Goal: Information Seeking & Learning: Learn about a topic

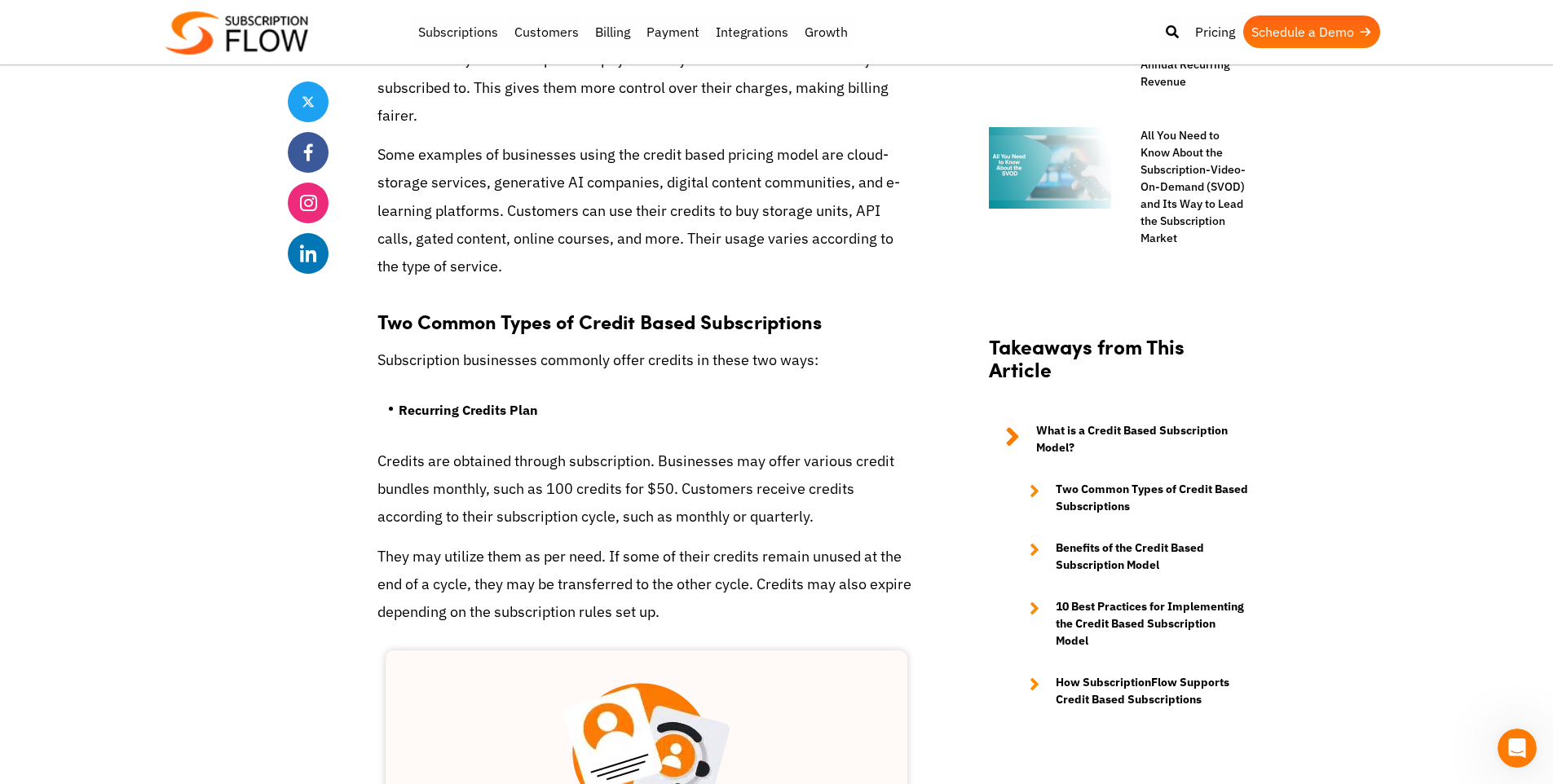
click at [685, 346] on p "Subscription businesses commonly offer credits in these two ways:" at bounding box center [646, 359] width 538 height 28
click at [675, 398] on li "Recurring Credits Plan" at bounding box center [657, 414] width 517 height 33
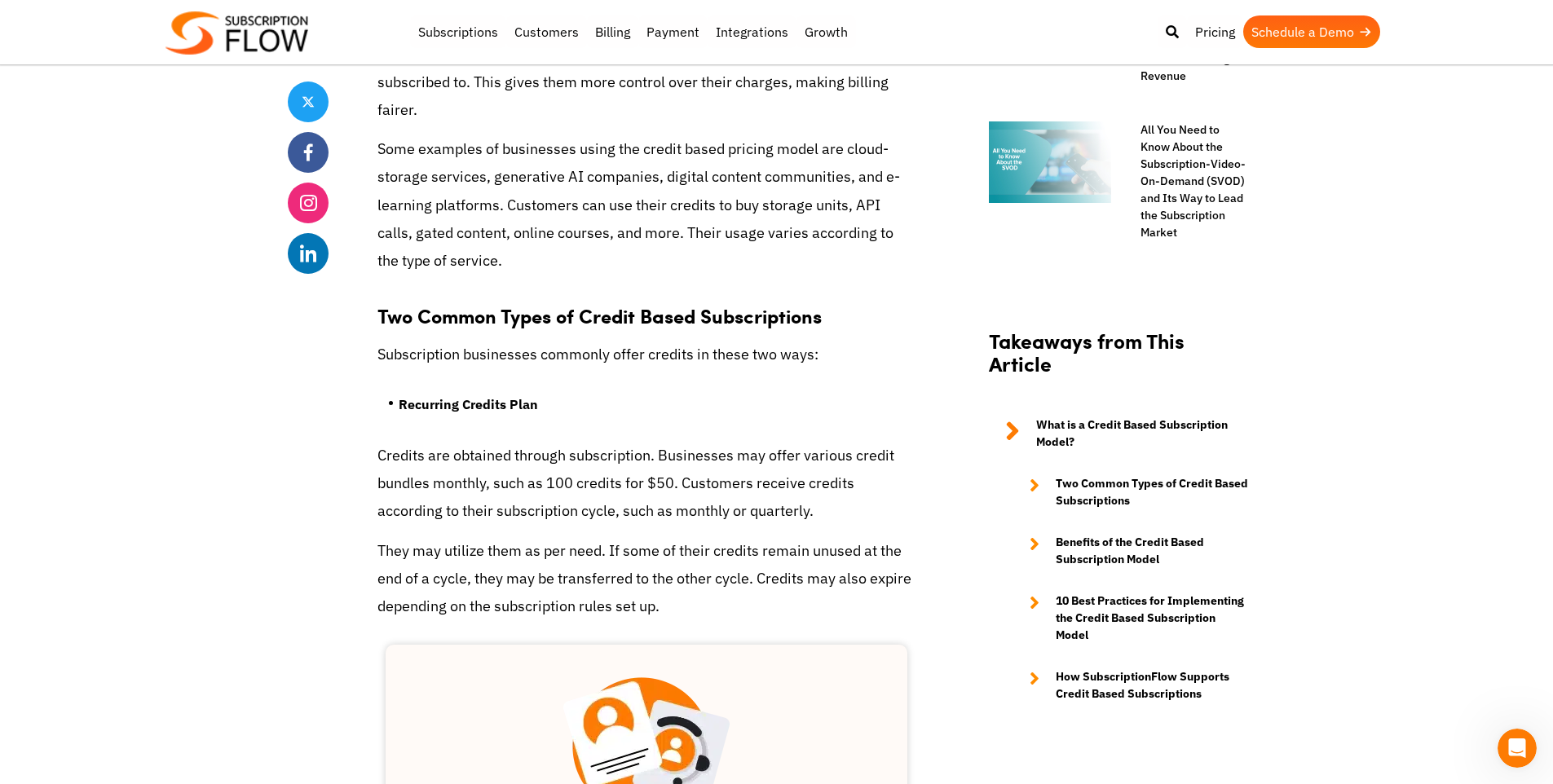
click at [512, 396] on strong "Recurring Credits Plan" at bounding box center [468, 405] width 139 height 17
click at [597, 379] on ul "Recurring Credits Plan" at bounding box center [646, 410] width 538 height 61
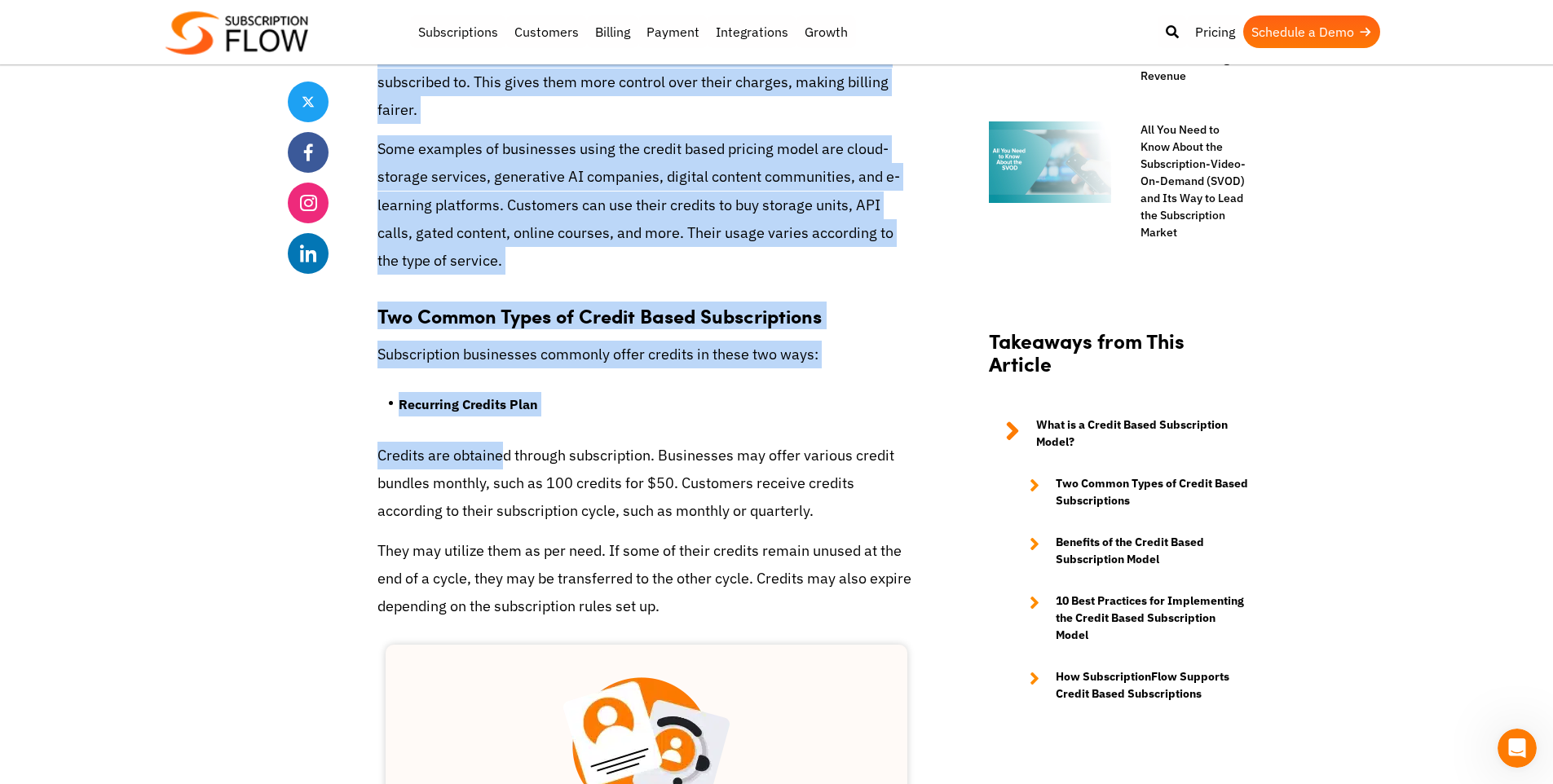
drag, startPoint x: 343, startPoint y: 366, endPoint x: 494, endPoint y: 372, distance: 151.1
click at [494, 441] on p "Credits are obtained through subscription. Businesses may offer various credit …" at bounding box center [646, 483] width 538 height 84
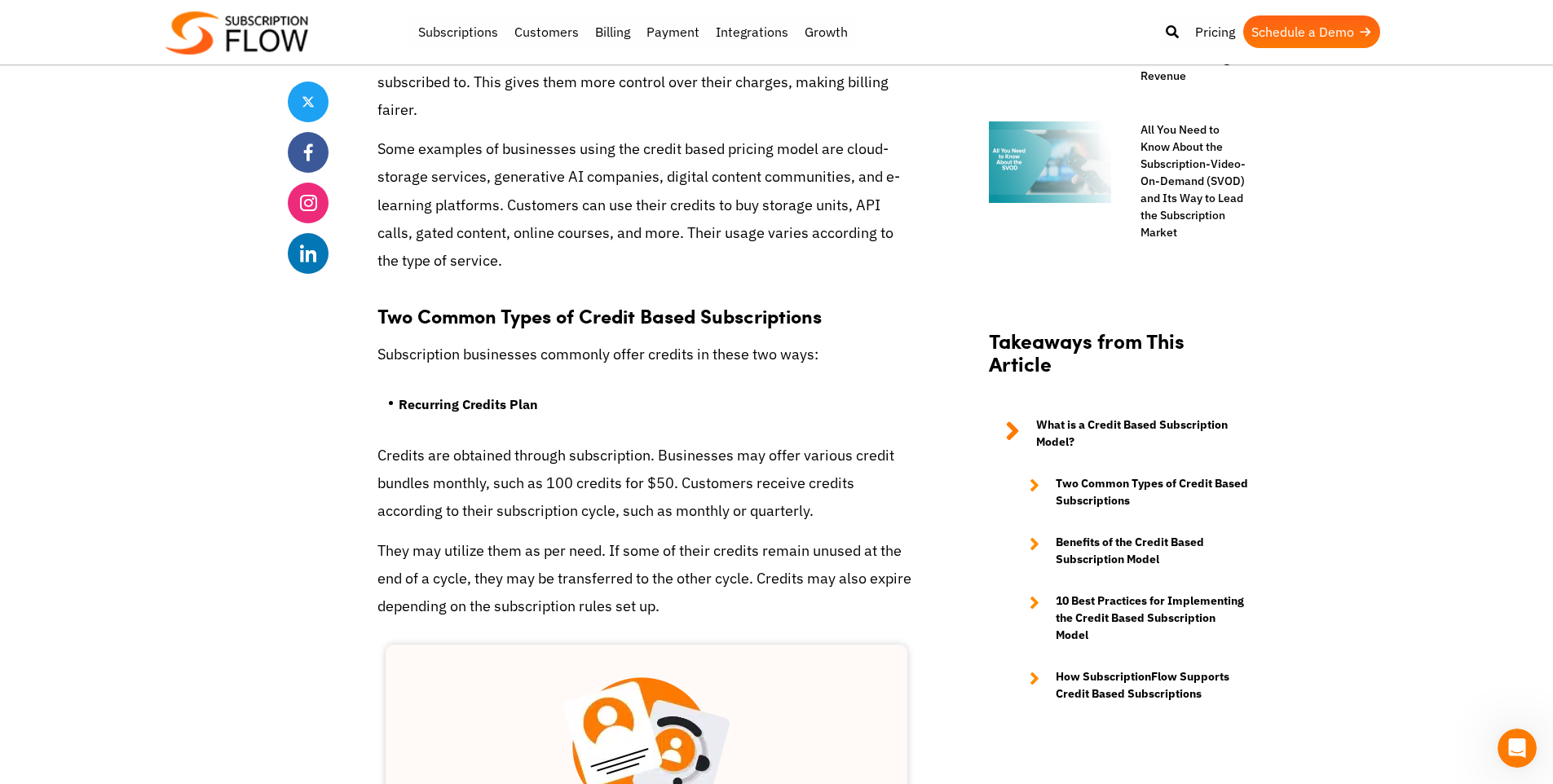
click at [540, 441] on p "Credits are obtained through subscription. Businesses may offer various credit …" at bounding box center [646, 483] width 538 height 84
click at [594, 441] on p "Credits are obtained through subscription. Businesses may offer various credit …" at bounding box center [646, 483] width 538 height 84
click at [733, 441] on p "Credits are obtained through subscription. Businesses may offer various credit …" at bounding box center [646, 483] width 538 height 84
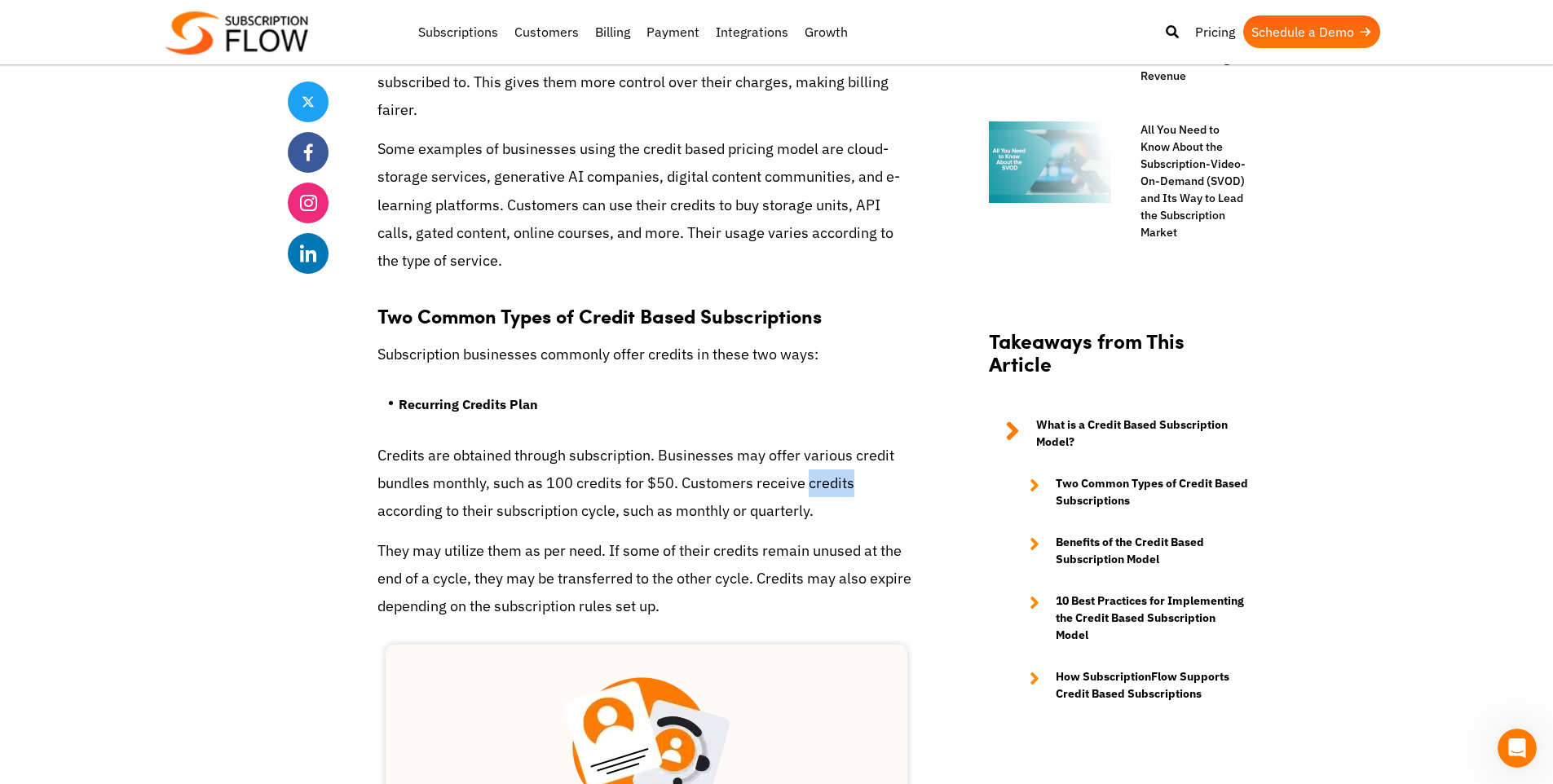
click at [733, 441] on p "Credits are obtained through subscription. Businesses may offer various credit …" at bounding box center [646, 483] width 538 height 84
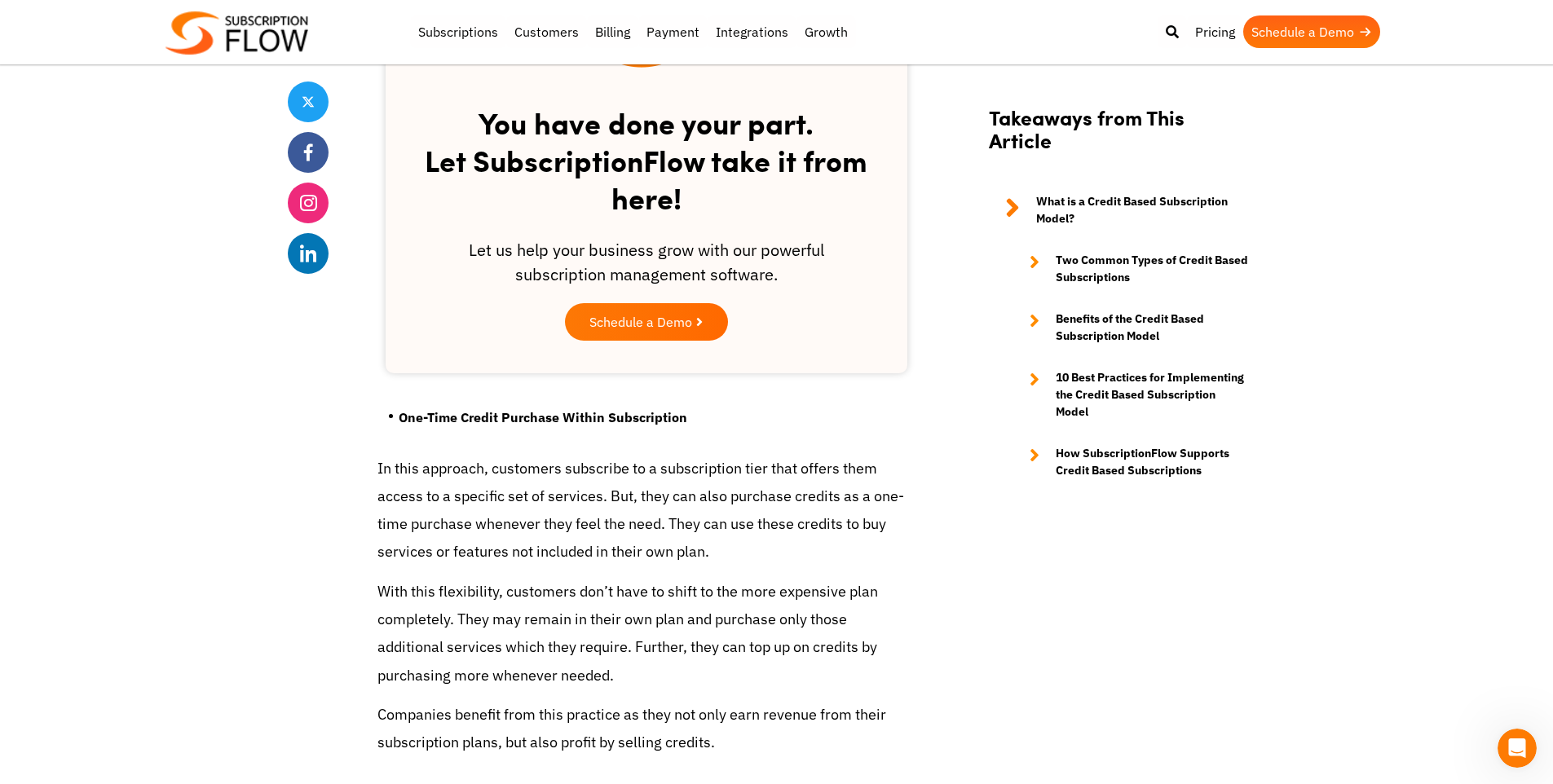
click at [733, 455] on p "In this approach, customers subscribe to a subscription tier that offers them a…" at bounding box center [646, 510] width 538 height 112
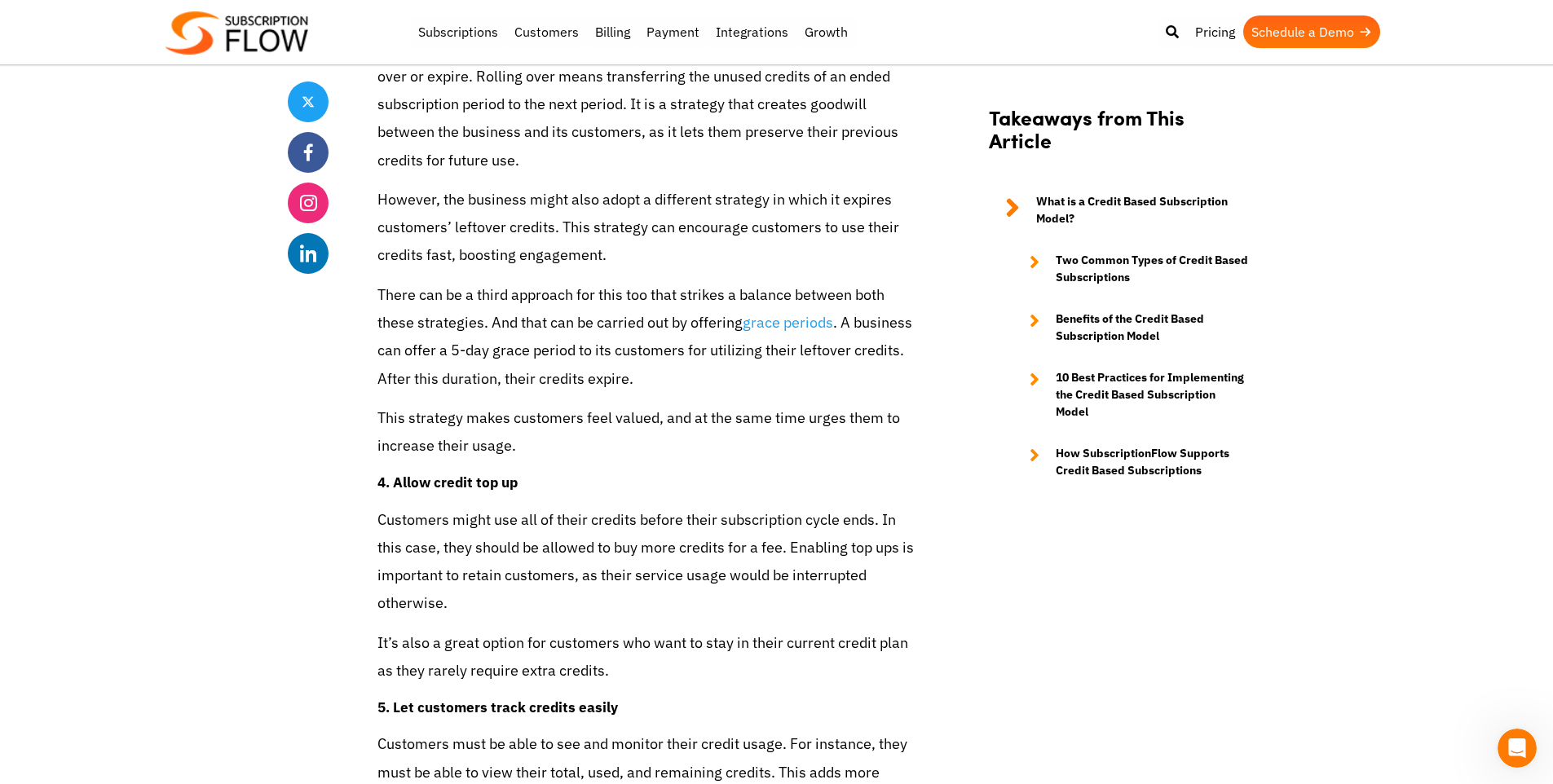
scroll to position [5284, 0]
